Goal: Task Accomplishment & Management: Use online tool/utility

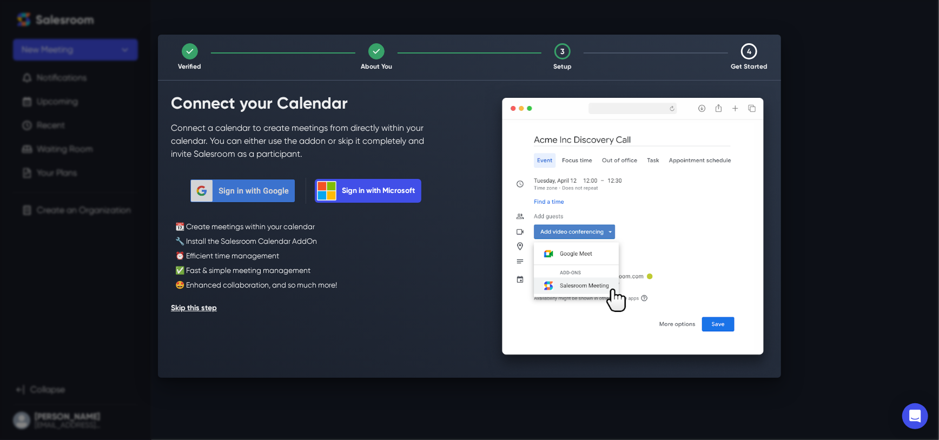
click at [271, 191] on button "Sign in with Google" at bounding box center [243, 191] width 108 height 26
click at [214, 308] on button "Skip this step" at bounding box center [194, 308] width 46 height 17
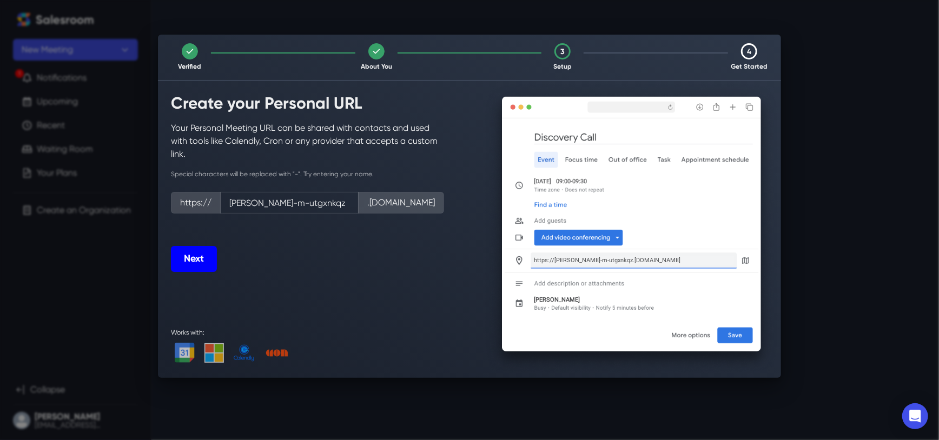
click at [205, 258] on button "Next" at bounding box center [194, 259] width 46 height 26
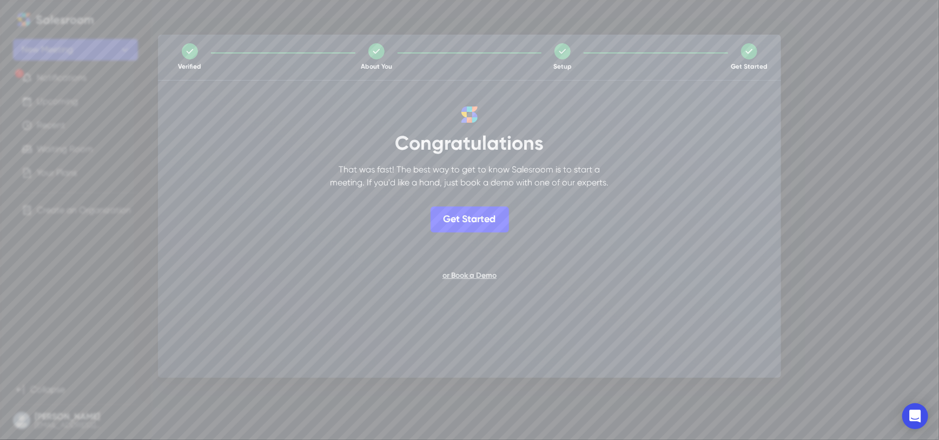
click at [486, 222] on button "Get Started" at bounding box center [470, 220] width 78 height 26
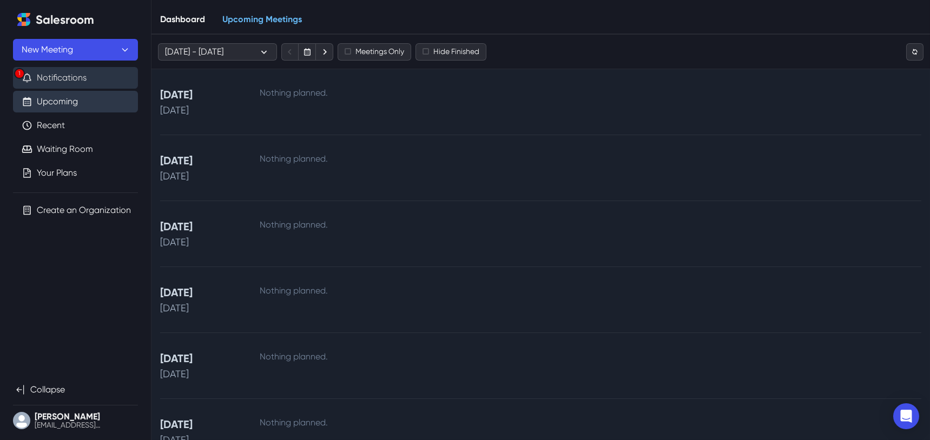
click at [57, 72] on button "1 Notifications" at bounding box center [75, 78] width 125 height 22
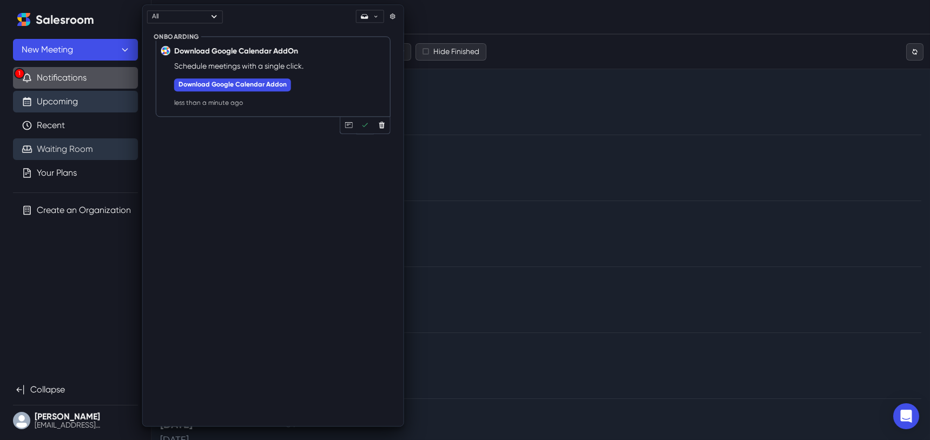
click at [90, 155] on link "Waiting Room" at bounding box center [65, 149] width 56 height 13
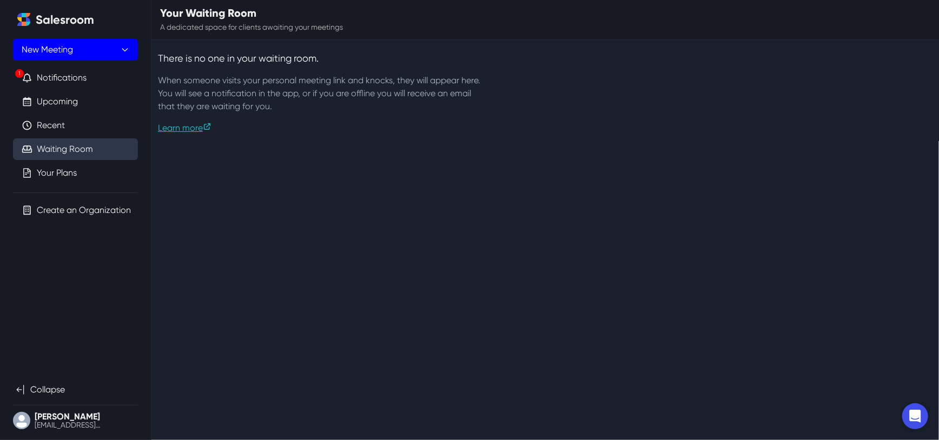
click at [108, 48] on button "New Meeting" at bounding box center [75, 50] width 125 height 22
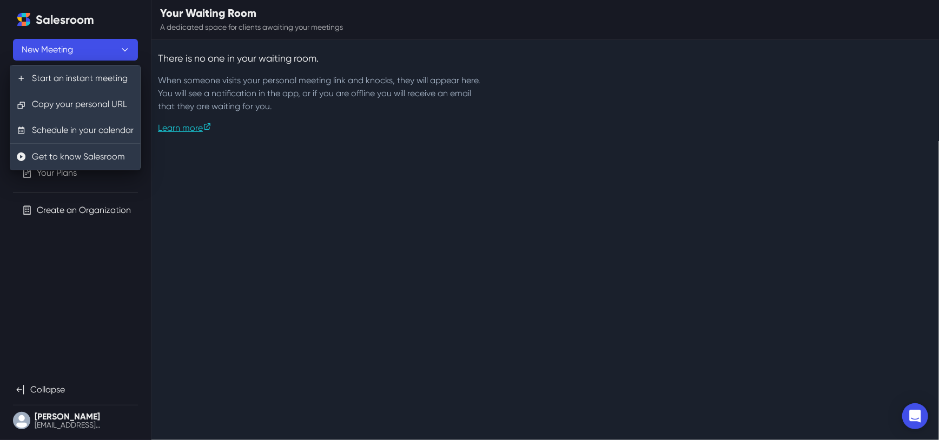
click at [168, 141] on html "Salesroom New Meeting 1 Notifications Upcoming Recent Waiting Room Your Plans C…" at bounding box center [469, 70] width 939 height 141
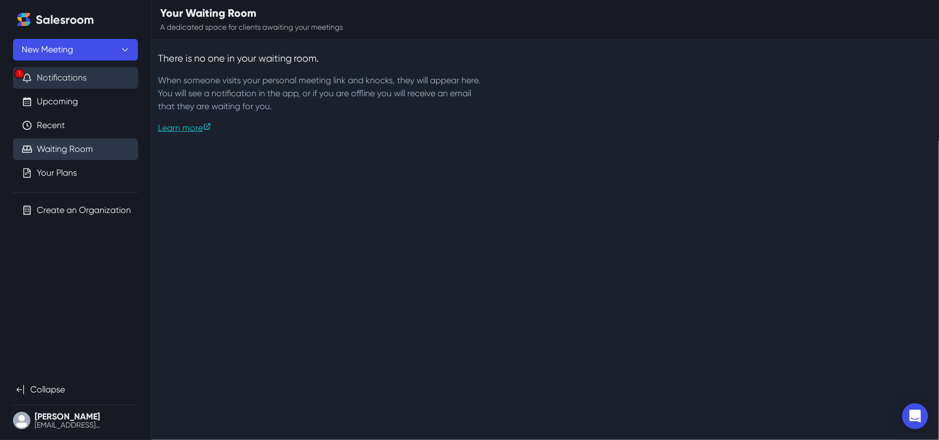
click at [75, 81] on button "1 Notifications" at bounding box center [75, 78] width 125 height 22
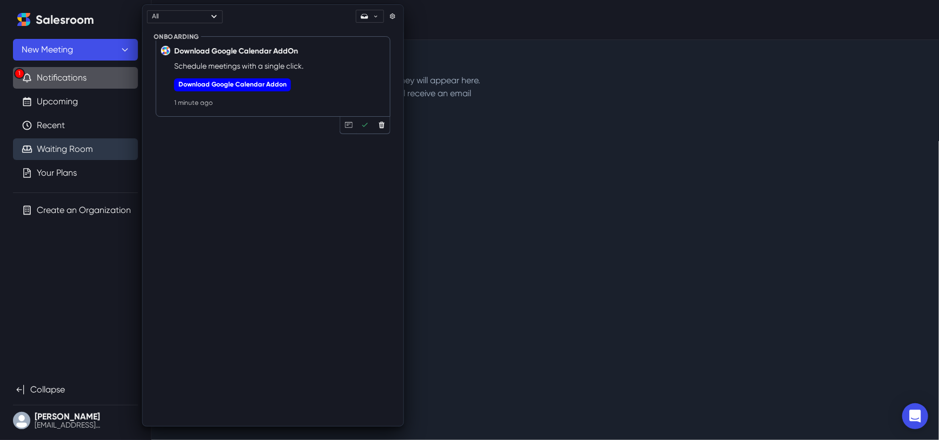
click at [227, 84] on button "Download Google Calendar Addon" at bounding box center [232, 84] width 117 height 13
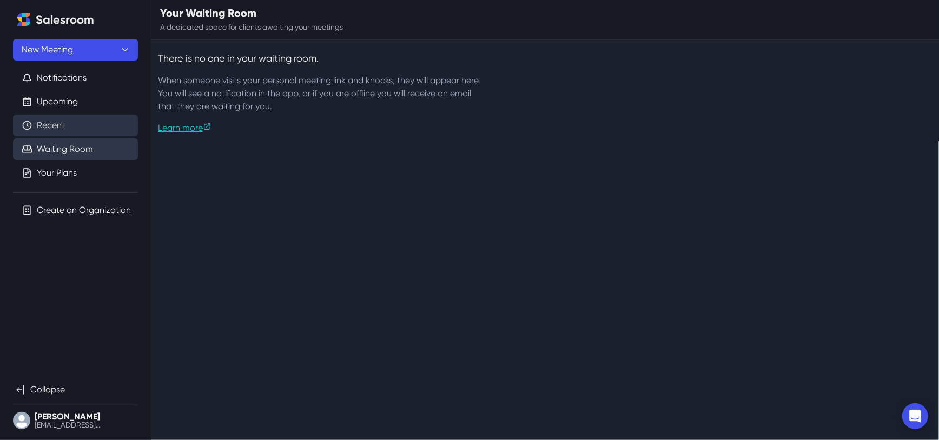
click at [65, 122] on link "Recent" at bounding box center [51, 125] width 28 height 13
